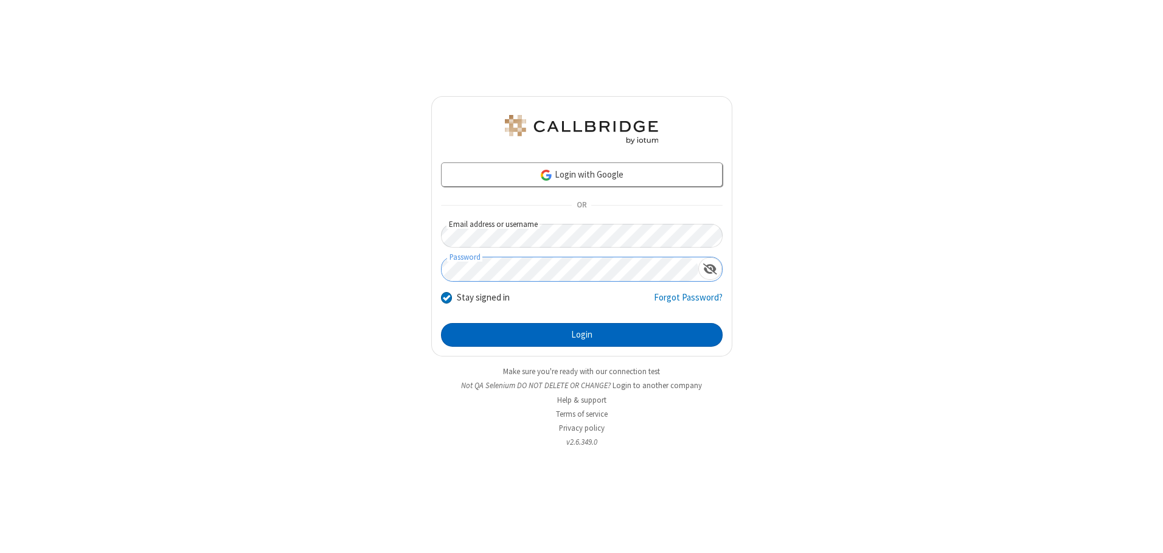
click at [582, 335] on button "Login" at bounding box center [582, 335] width 282 height 24
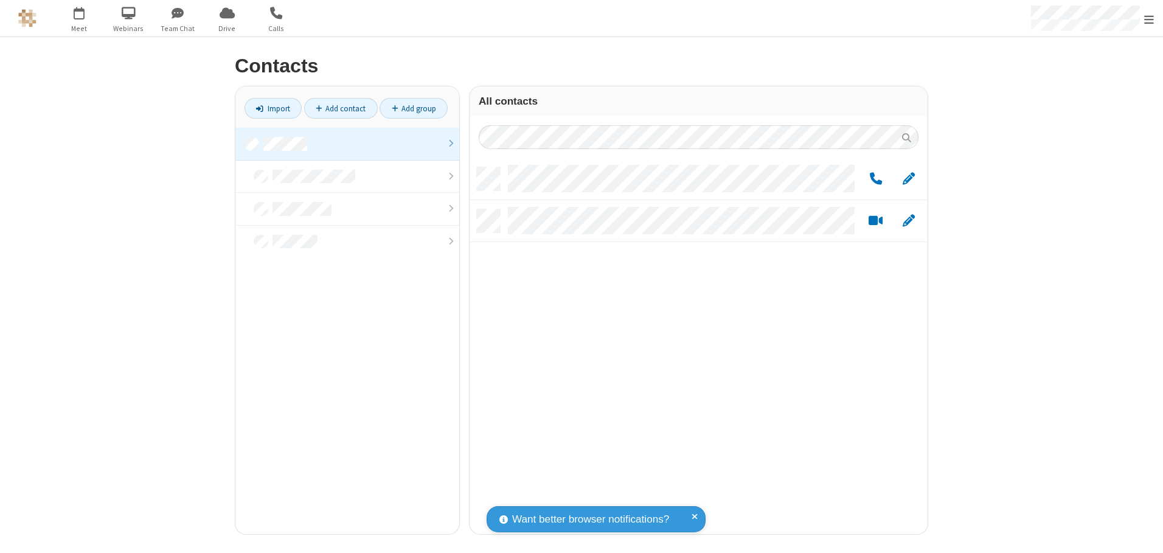
scroll to position [367, 449]
click at [347, 144] on link at bounding box center [347, 144] width 224 height 33
click at [414, 108] on link "Add group" at bounding box center [414, 108] width 68 height 21
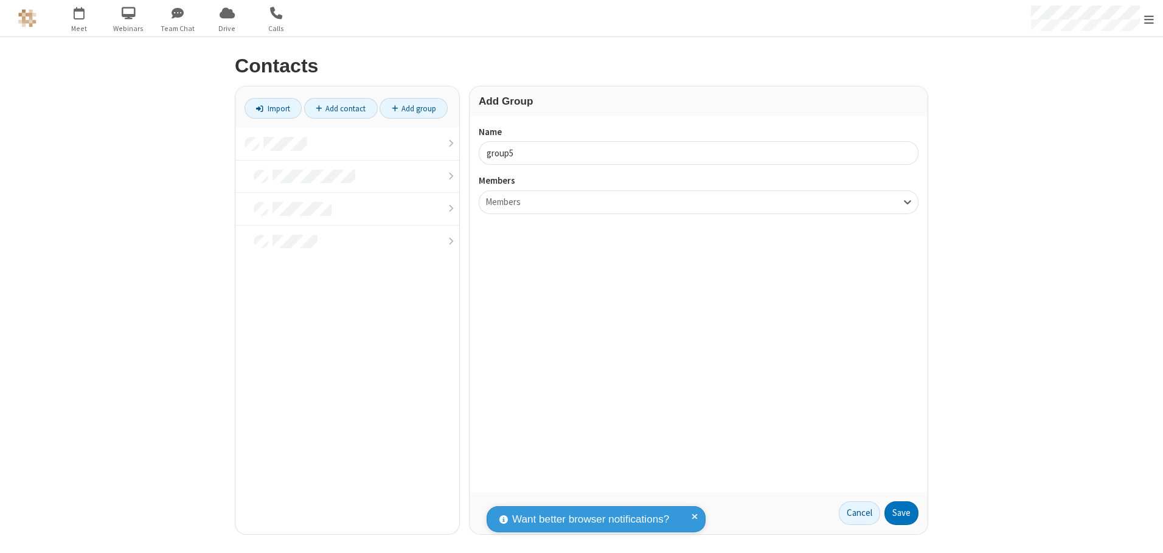
type input "group5"
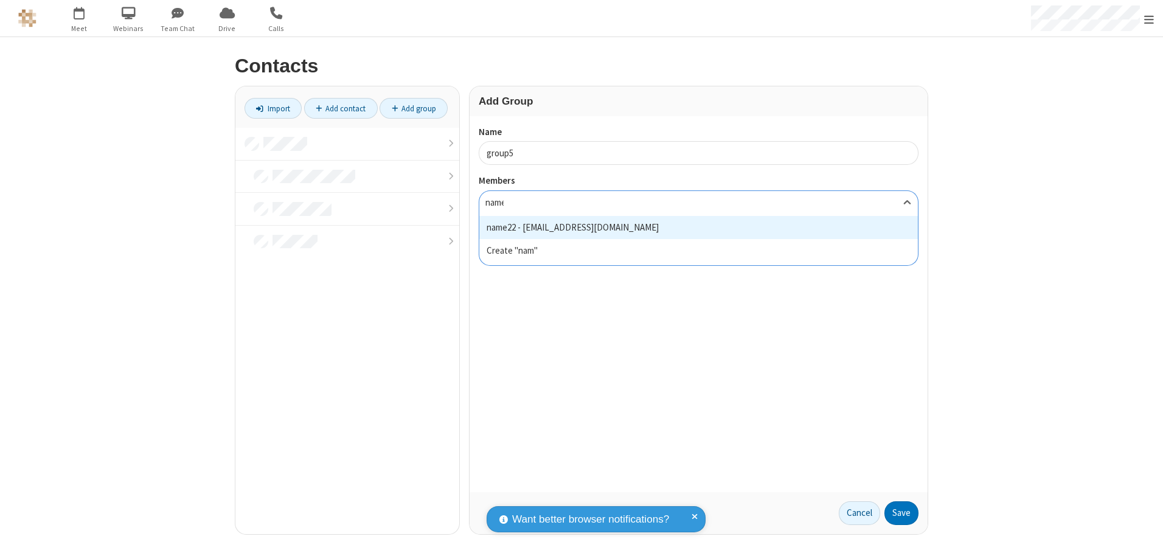
type input "name22"
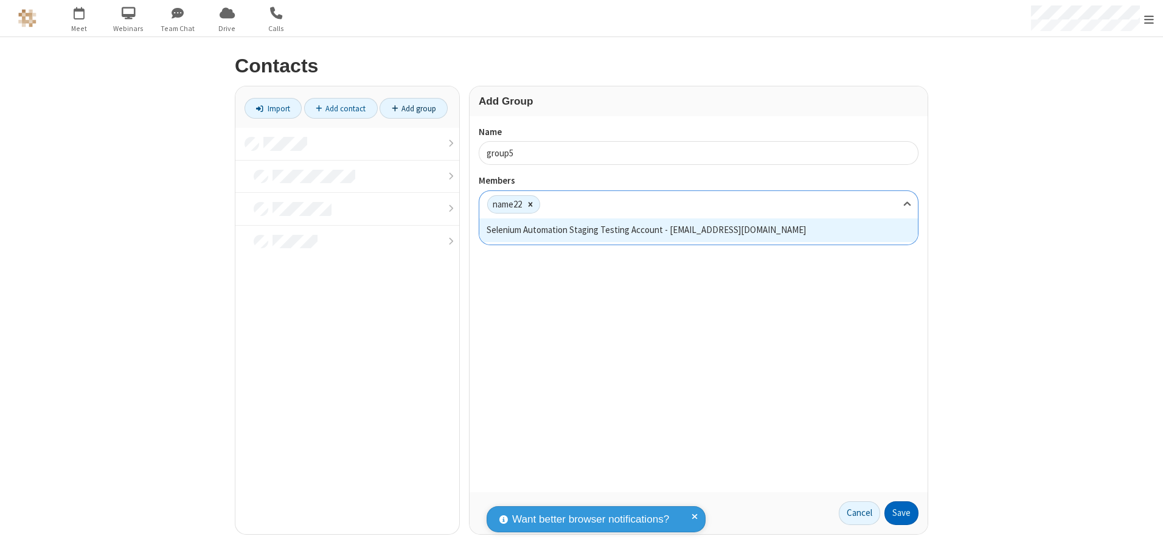
click at [901, 513] on button "Save" at bounding box center [901, 513] width 34 height 24
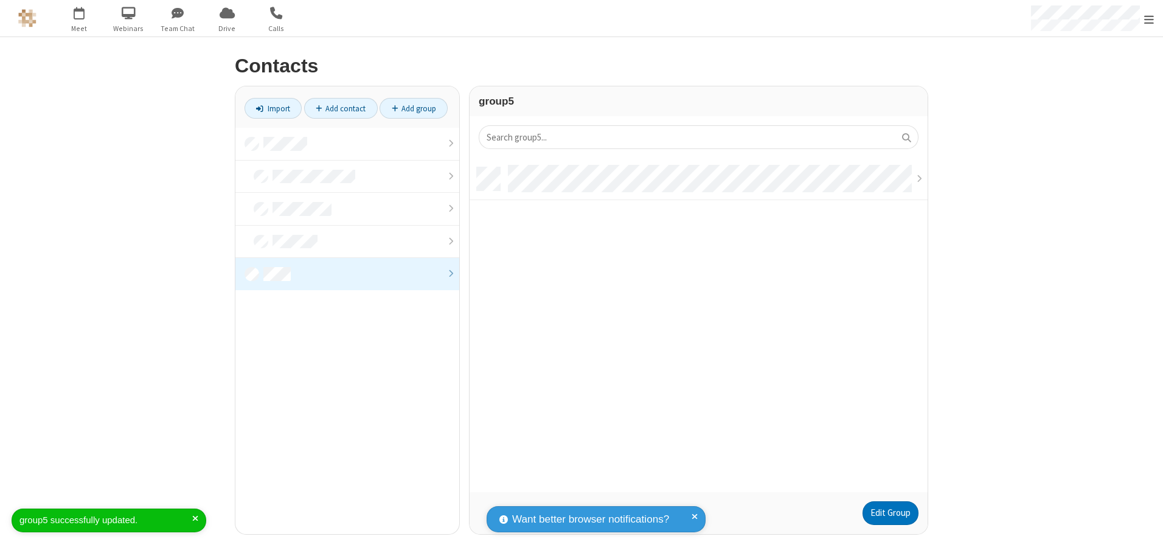
scroll to position [325, 449]
click at [890, 513] on link "Edit Group" at bounding box center [891, 513] width 56 height 24
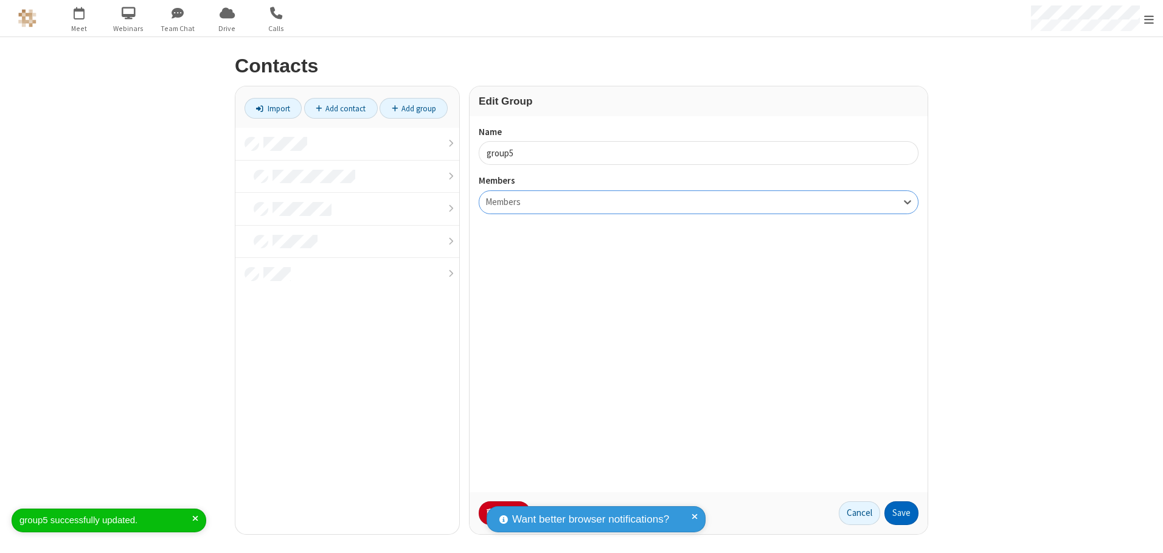
click at [901, 513] on button "Save" at bounding box center [901, 513] width 34 height 24
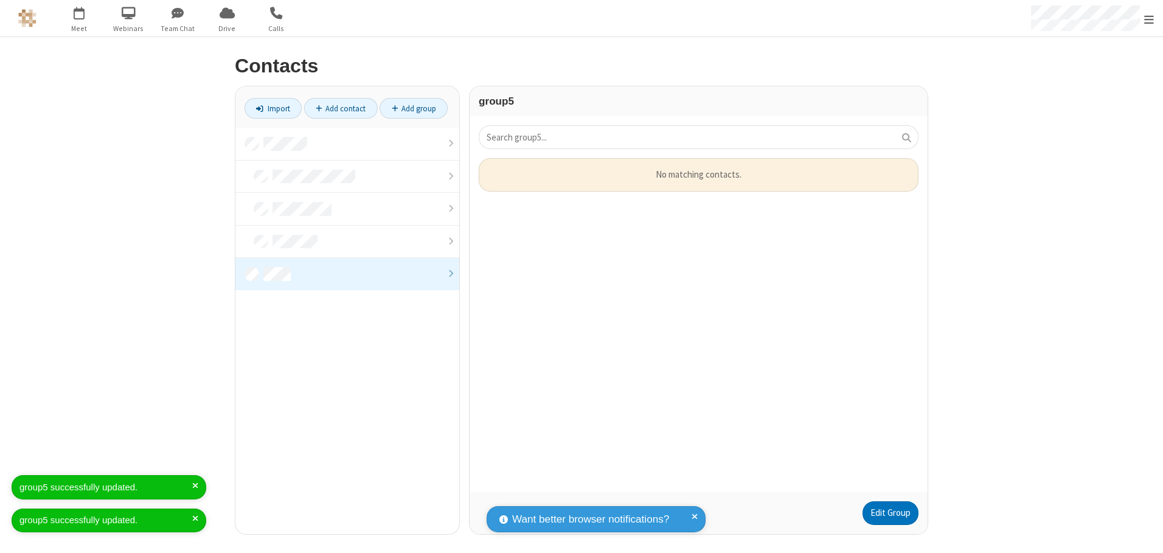
scroll to position [325, 449]
